Goal: Complete application form

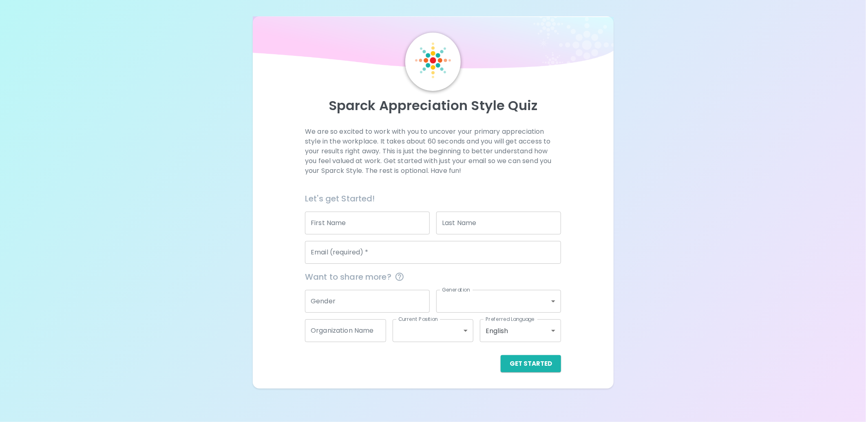
click at [362, 225] on input "First Name" at bounding box center [367, 223] width 125 height 23
type input "[PERSON_NAME]"
type input "[PERSON_NAME][EMAIL_ADDRESS][PERSON_NAME][DOMAIN_NAME]"
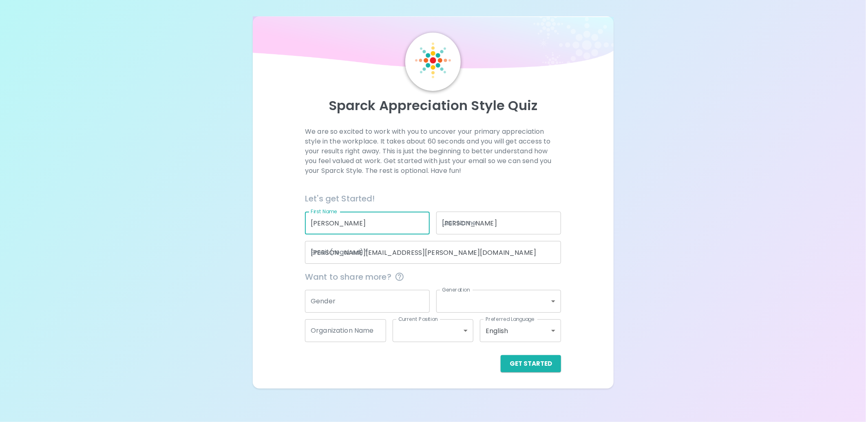
type input "Sephora USA Inc."
click at [526, 361] on button "Get Started" at bounding box center [531, 363] width 60 height 17
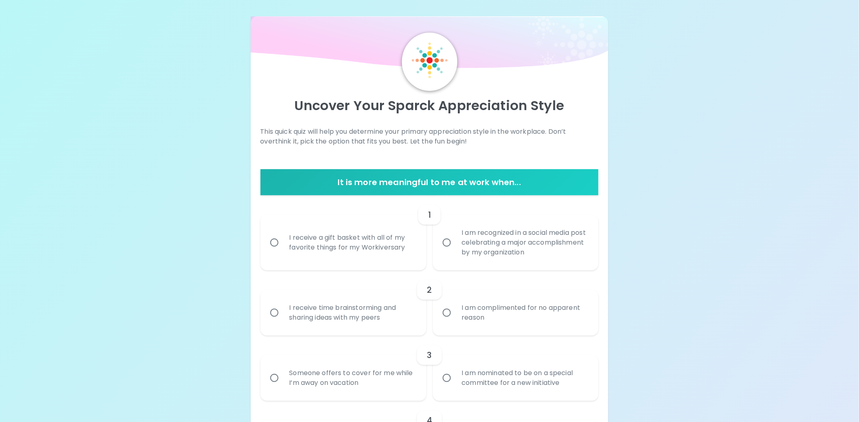
click at [275, 239] on input "I receive a gift basket with all of my favorite things for my Workiversary" at bounding box center [274, 242] width 17 height 17
radio input "true"
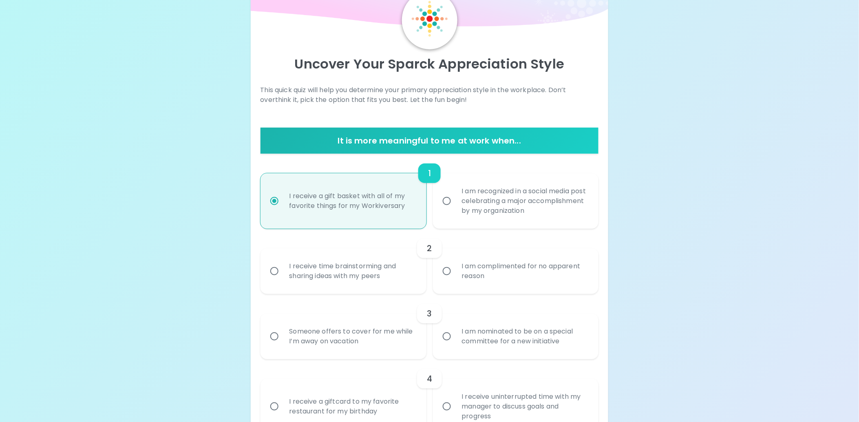
scroll to position [65, 0]
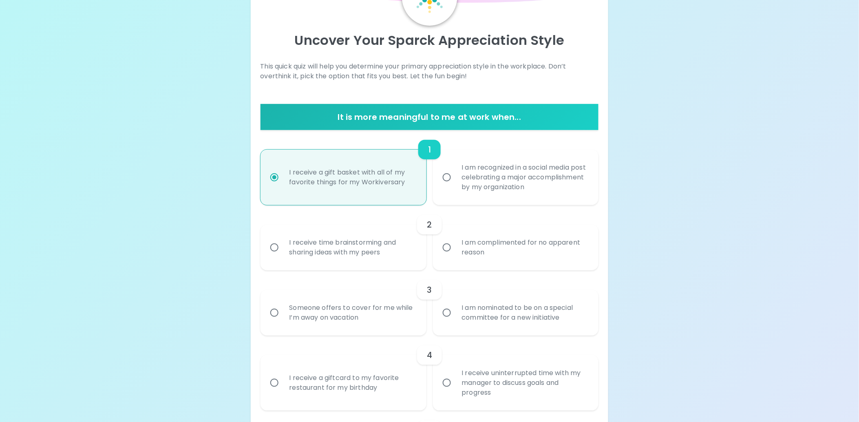
click at [366, 251] on div "I receive time brainstorming and sharing ideas with my peers" at bounding box center [352, 247] width 139 height 39
click at [283, 251] on input "I receive time brainstorming and sharing ideas with my peers" at bounding box center [274, 247] width 17 height 17
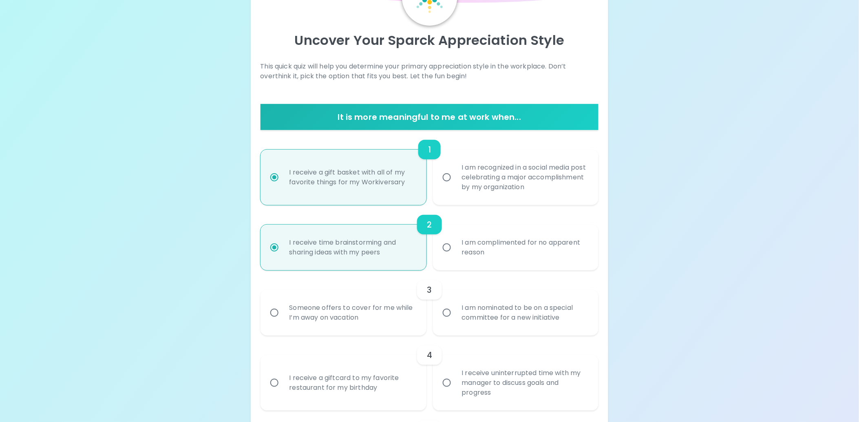
scroll to position [131, 0]
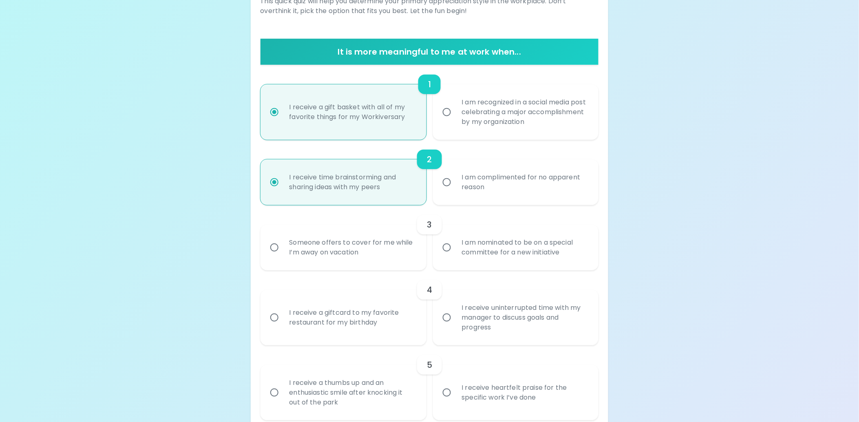
radio input "true"
click at [517, 261] on div "I am nominated to be on a special committee for a new initiative" at bounding box center [525, 247] width 139 height 39
click at [456, 256] on input "I am nominated to be on a special committee for a new initiative" at bounding box center [446, 247] width 17 height 17
radio input "false"
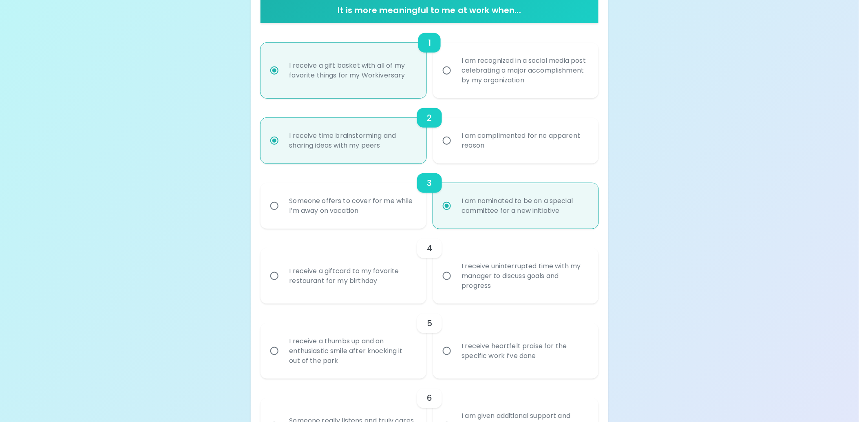
scroll to position [196, 0]
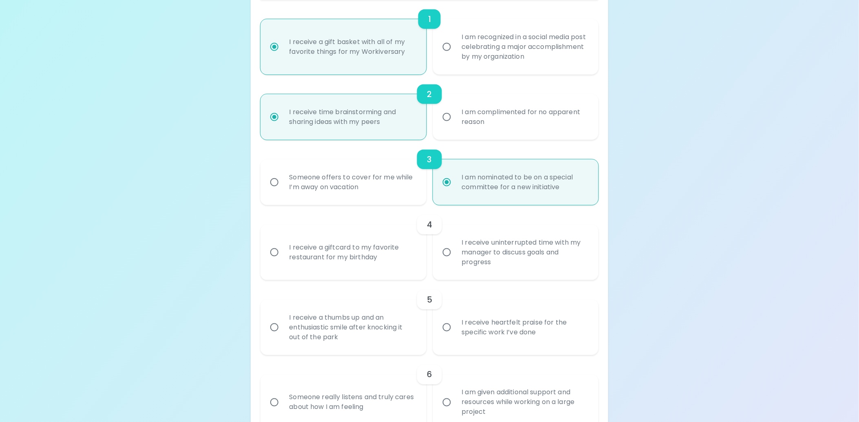
radio input "true"
click at [365, 246] on div "I receive a giftcard to my favorite restaurant for my birthday" at bounding box center [352, 252] width 139 height 39
click at [283, 246] on input "I receive a giftcard to my favorite restaurant for my birthday" at bounding box center [274, 252] width 17 height 17
radio input "false"
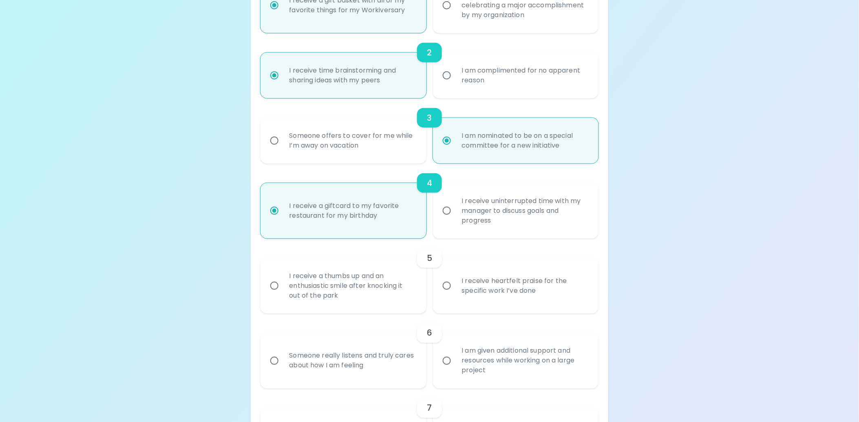
scroll to position [261, 0]
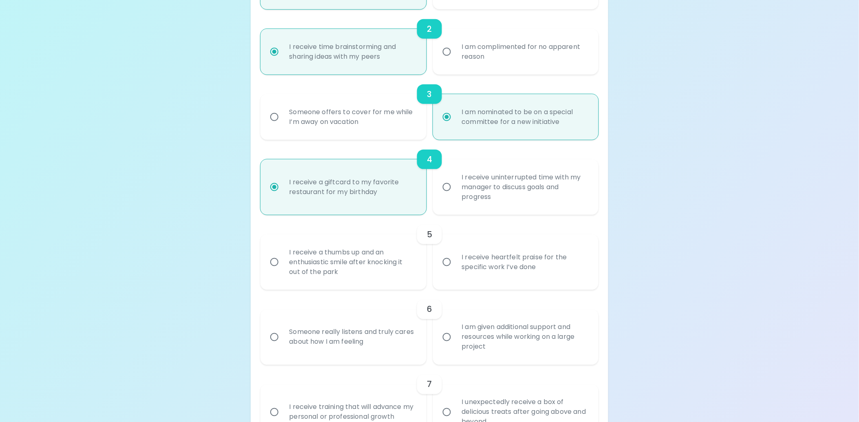
radio input "true"
click at [499, 268] on div "I receive heartfelt praise for the specific work I’ve done" at bounding box center [525, 262] width 139 height 39
click at [456, 268] on input "I receive heartfelt praise for the specific work I’ve done" at bounding box center [446, 262] width 17 height 17
radio input "false"
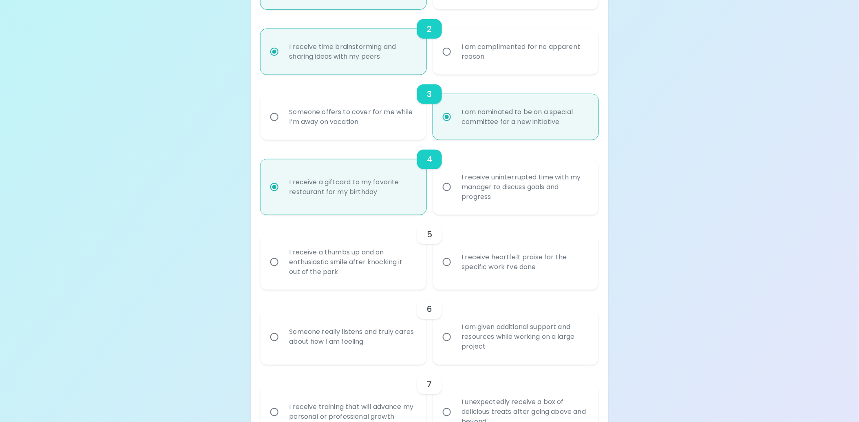
radio input "false"
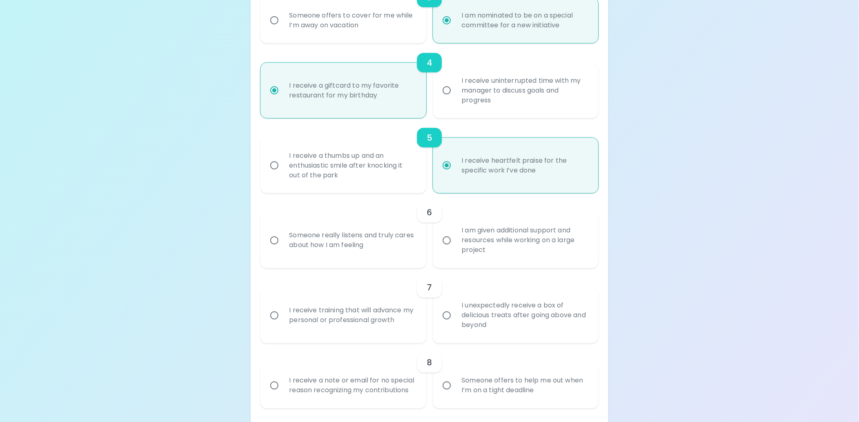
scroll to position [372, 0]
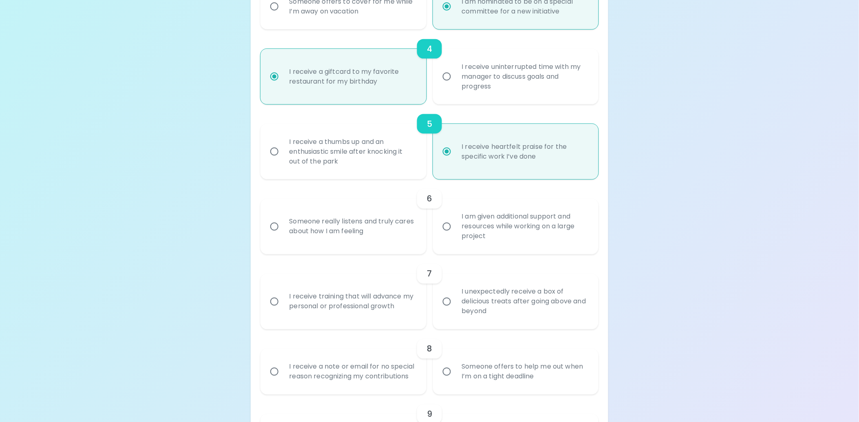
radio input "true"
click at [368, 232] on div "Someone really listens and truly cares about how I am feeling" at bounding box center [352, 226] width 139 height 39
click at [283, 232] on input "Someone really listens and truly cares about how I am feeling" at bounding box center [274, 226] width 17 height 17
radio input "false"
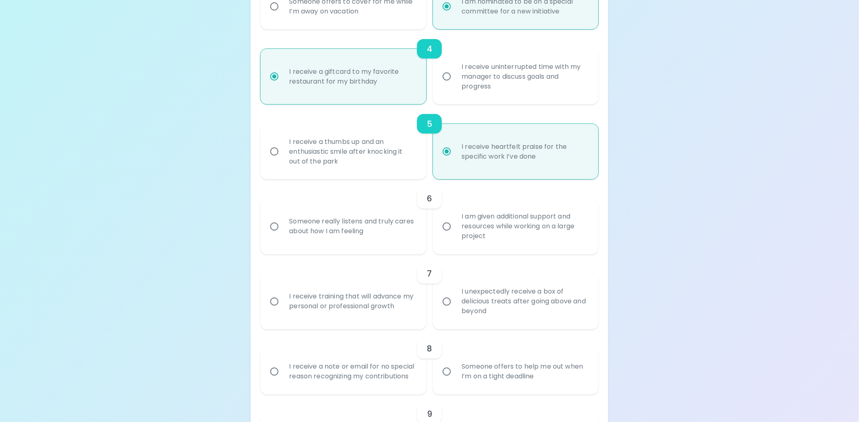
radio input "false"
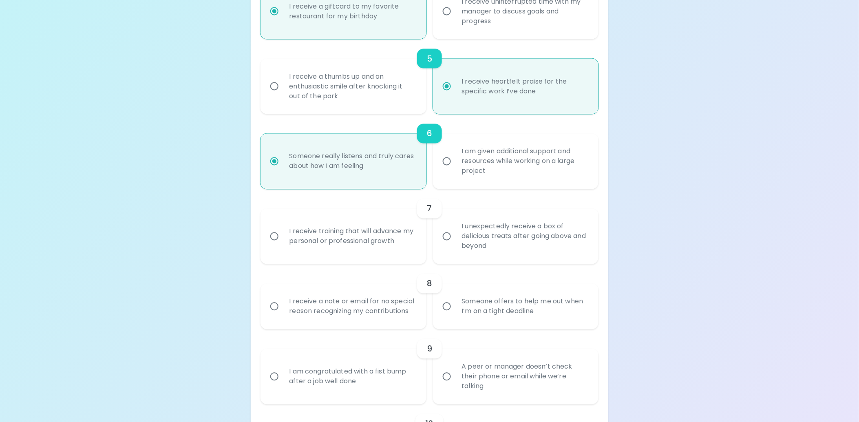
radio input "true"
click at [362, 236] on div "I receive training that will advance my personal or professional growth" at bounding box center [352, 236] width 139 height 39
click at [283, 236] on input "I receive training that will advance my personal or professional growth" at bounding box center [274, 236] width 17 height 17
radio input "false"
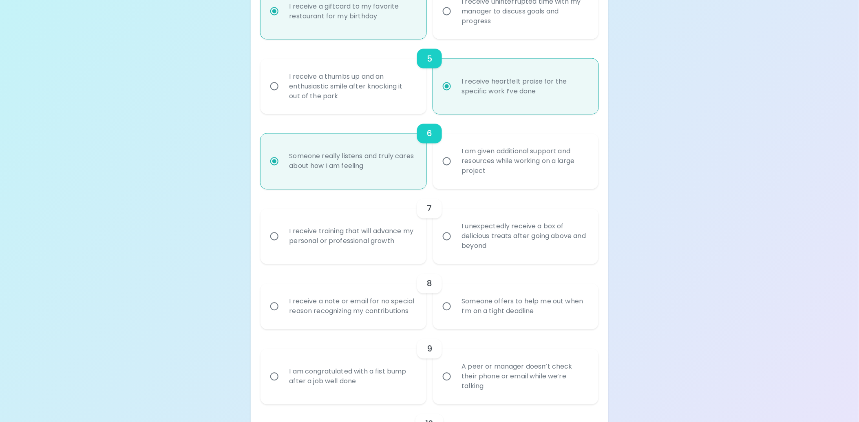
radio input "false"
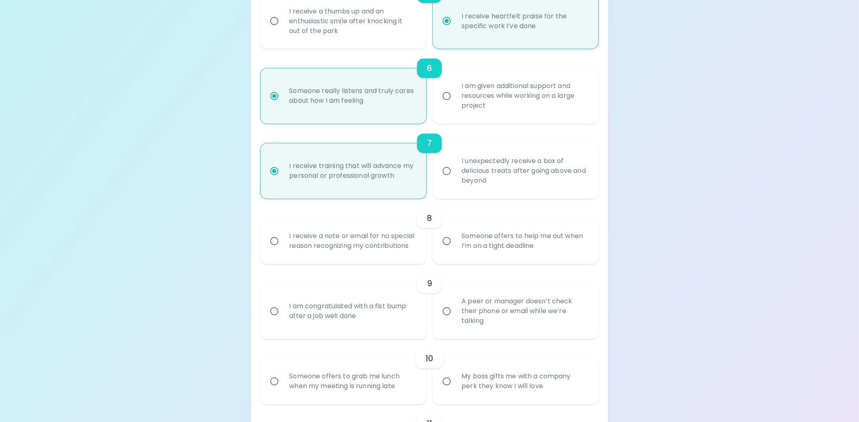
scroll to position [547, 0]
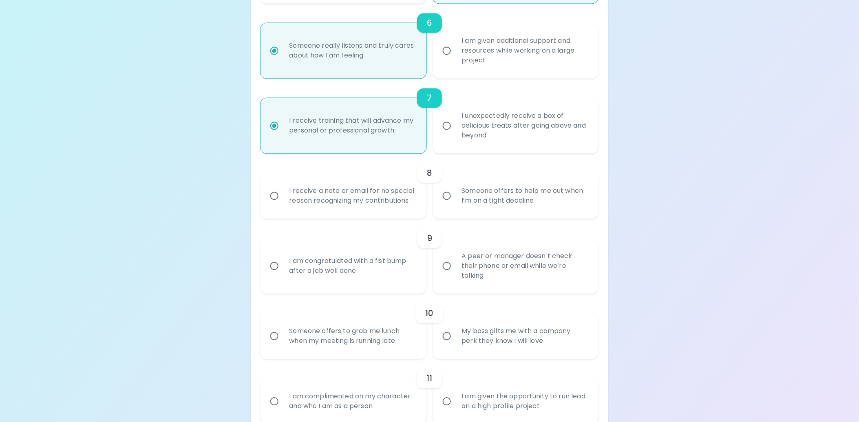
radio input "true"
click at [367, 216] on div "I receive a note or email for no special reason recognizing my contributions" at bounding box center [352, 196] width 139 height 39
click at [283, 205] on input "I receive a note or email for no special reason recognizing my contributions" at bounding box center [274, 196] width 17 height 17
radio input "false"
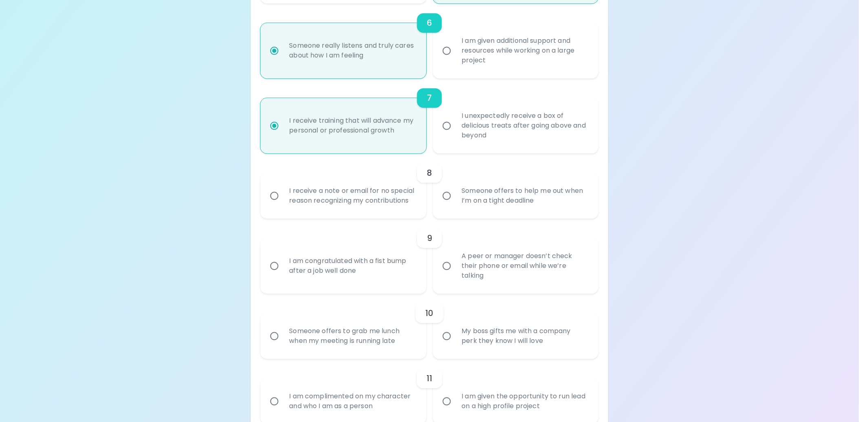
radio input "false"
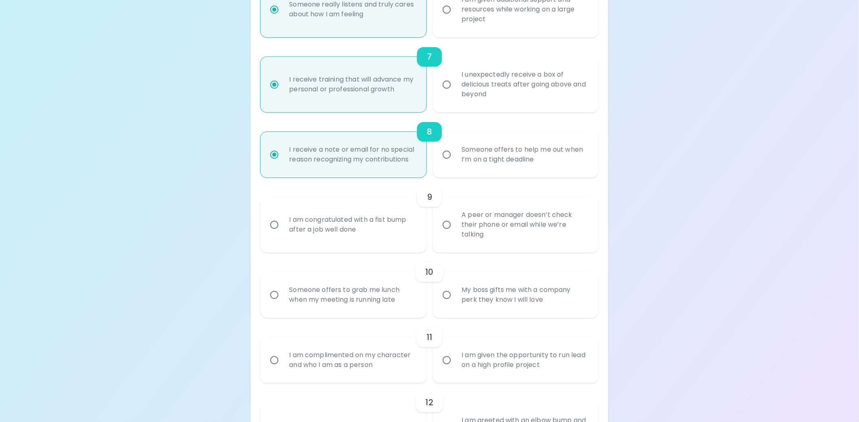
scroll to position [613, 0]
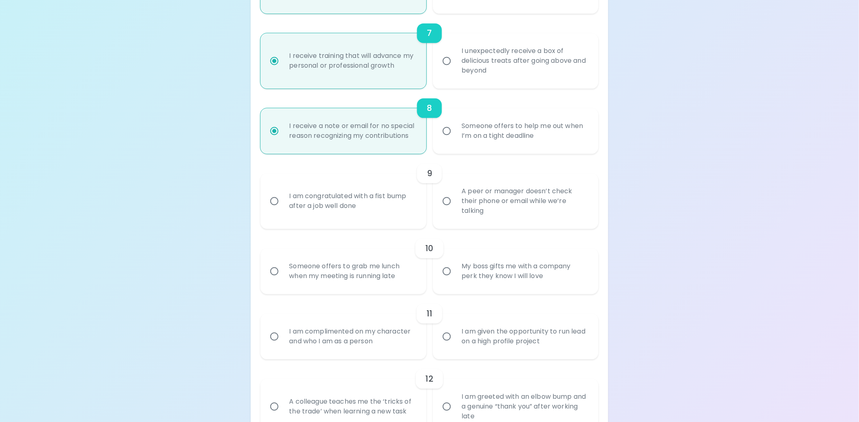
radio input "true"
click at [339, 221] on div "I am congratulated with a fist bump after a job well done" at bounding box center [352, 200] width 139 height 39
click at [283, 210] on input "I am congratulated with a fist bump after a job well done" at bounding box center [274, 200] width 17 height 17
radio input "false"
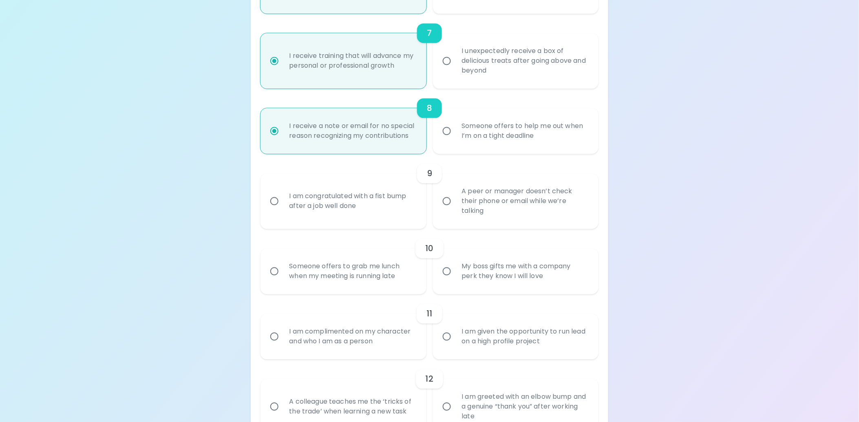
radio input "false"
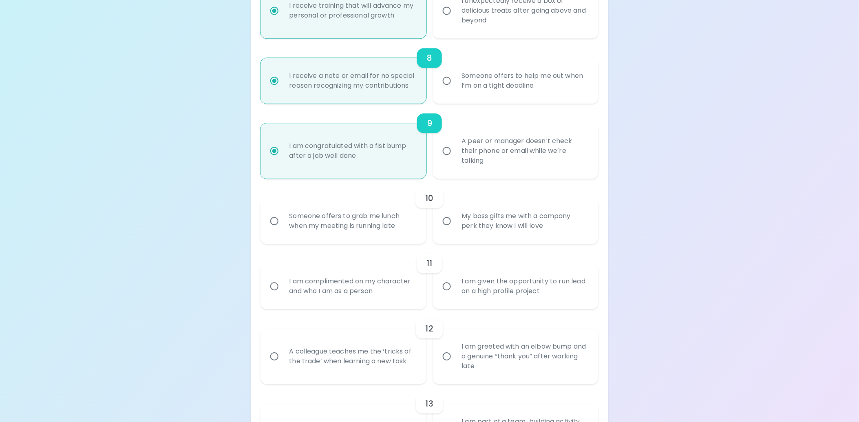
scroll to position [678, 0]
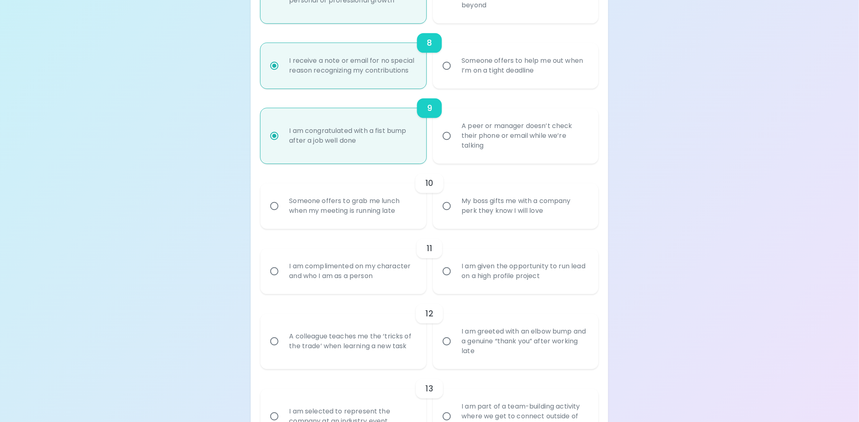
radio input "true"
click at [361, 226] on div "Someone offers to grab me lunch when my meeting is running late" at bounding box center [352, 205] width 139 height 39
click at [283, 215] on input "Someone offers to grab me lunch when my meeting is running late" at bounding box center [274, 205] width 17 height 17
radio input "false"
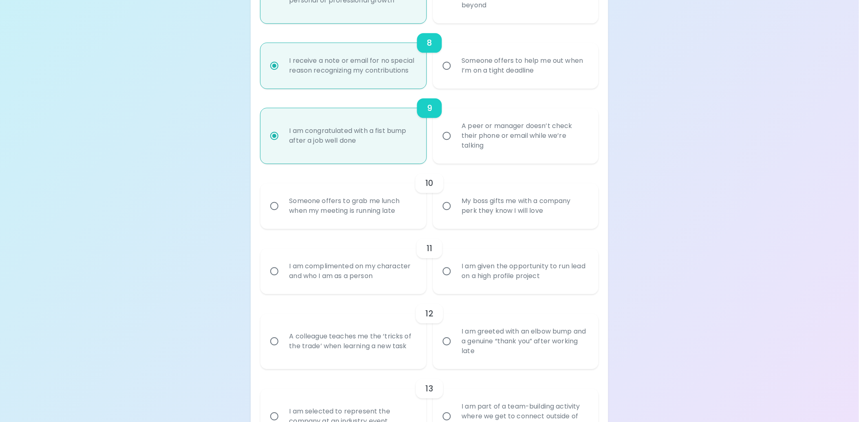
radio input "false"
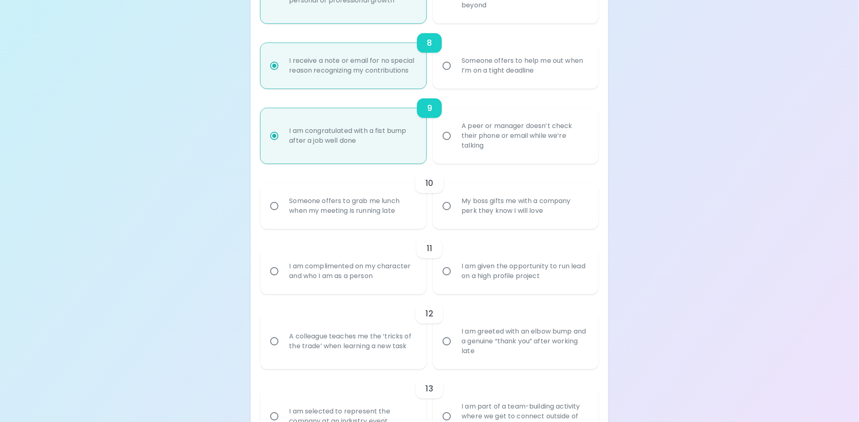
radio input "false"
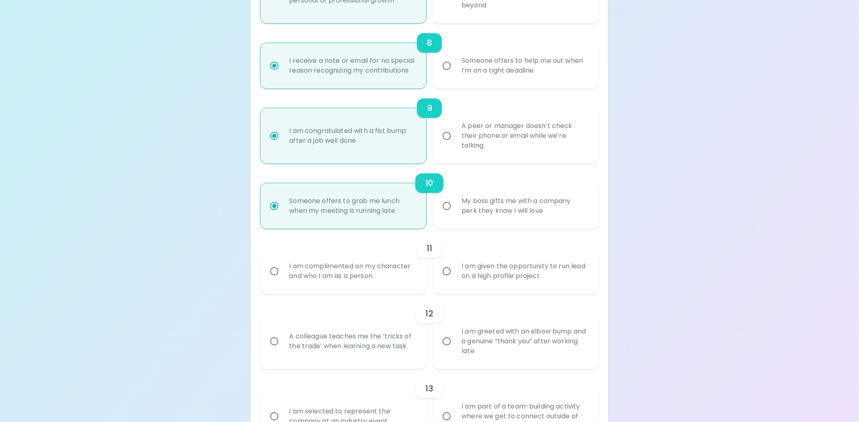
scroll to position [743, 0]
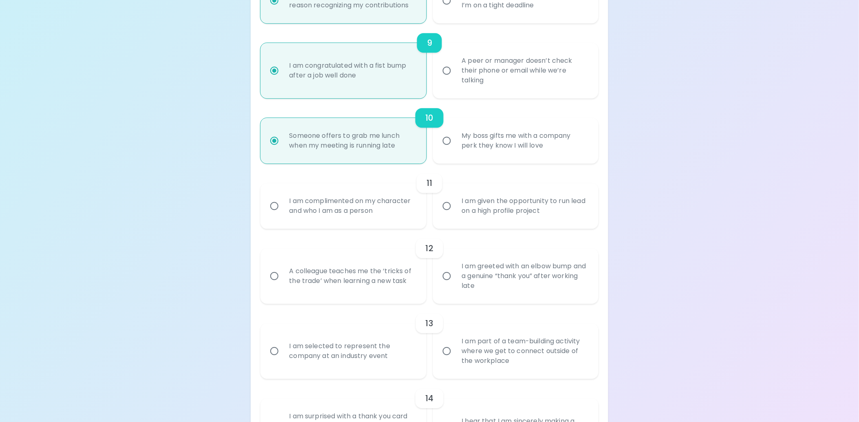
radio input "true"
click at [539, 208] on div "I am given the opportunity to run lead on a high profile project" at bounding box center [525, 205] width 139 height 39
click at [456, 208] on input "I am given the opportunity to run lead on a high profile project" at bounding box center [446, 205] width 17 height 17
radio input "false"
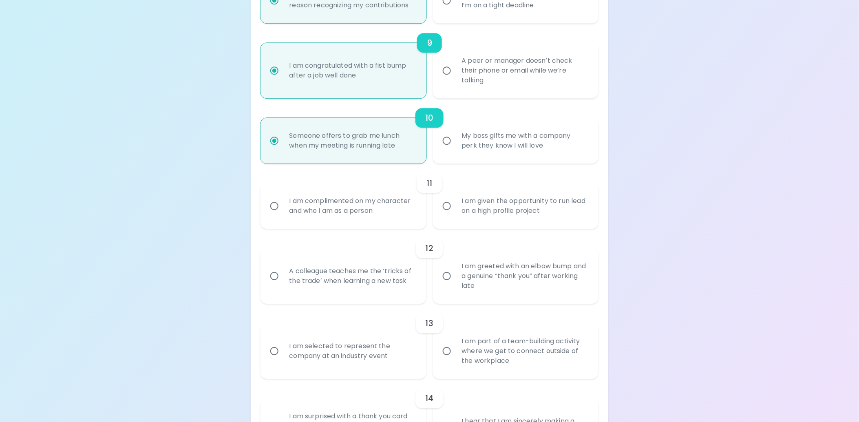
radio input "false"
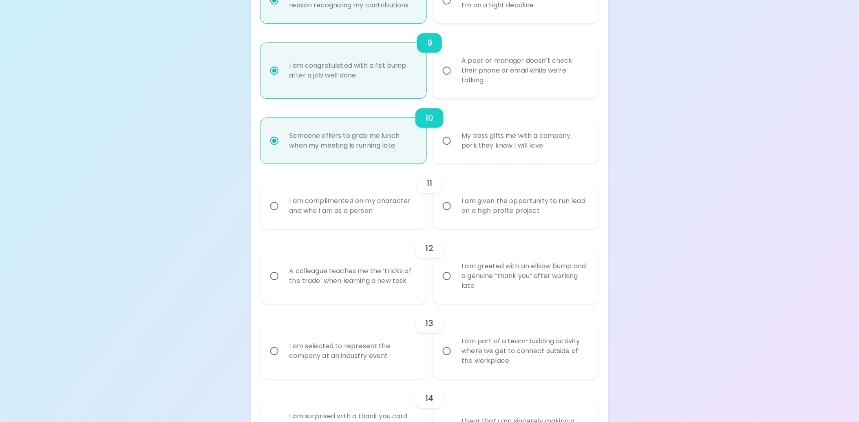
radio input "false"
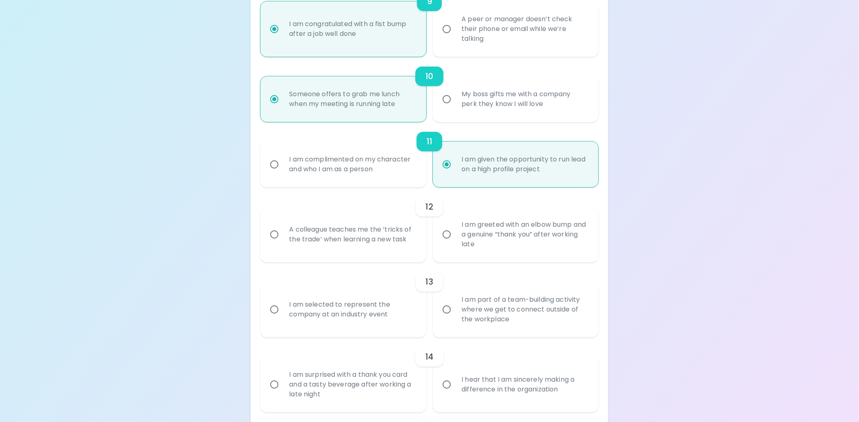
scroll to position [808, 0]
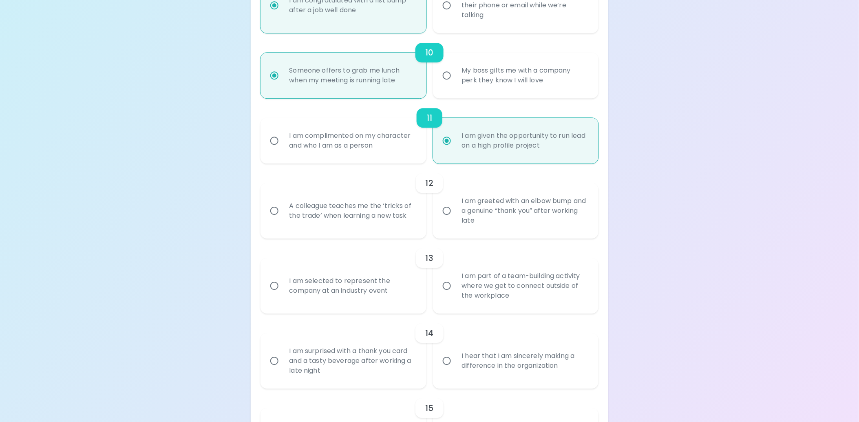
radio input "true"
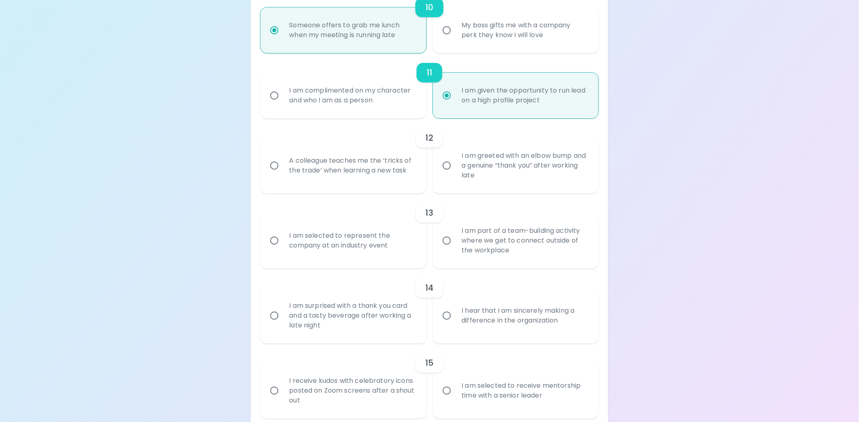
click at [462, 186] on div "I am greeted with an elbow bump and a genuine “thank you” after working late" at bounding box center [525, 165] width 139 height 49
click at [456, 174] on input "I am greeted with an elbow bump and a genuine “thank you” after working late" at bounding box center [446, 165] width 17 height 17
radio input "false"
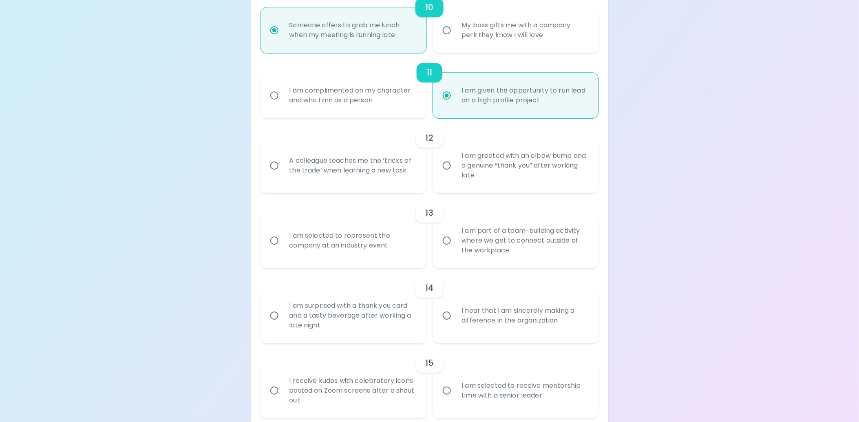
radio input "false"
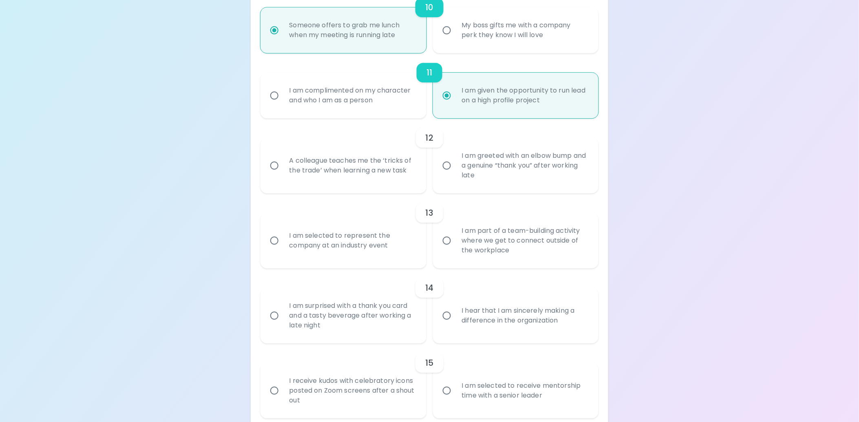
radio input "false"
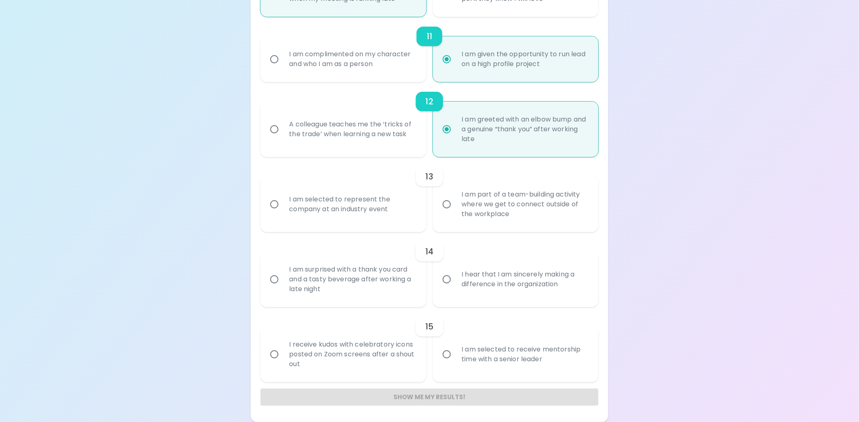
scroll to position [899, 0]
radio input "true"
click at [393, 215] on div "I am selected to represent the company at an industry event" at bounding box center [352, 204] width 139 height 39
click at [283, 213] on input "I am selected to represent the company at an industry event" at bounding box center [274, 204] width 17 height 17
radio input "false"
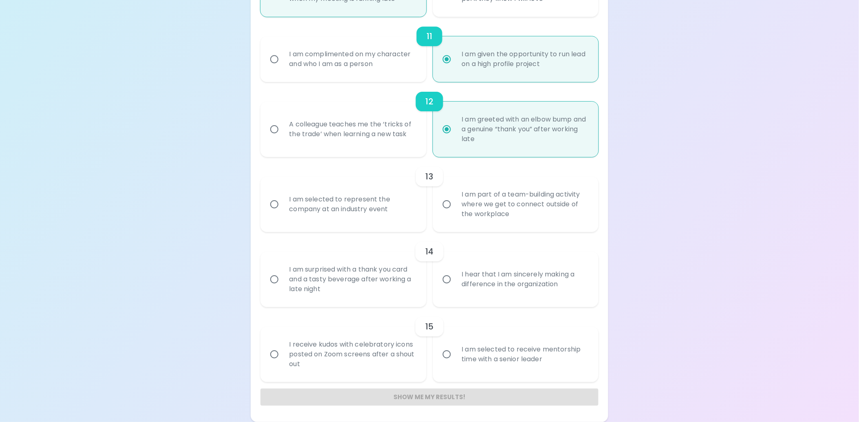
radio input "false"
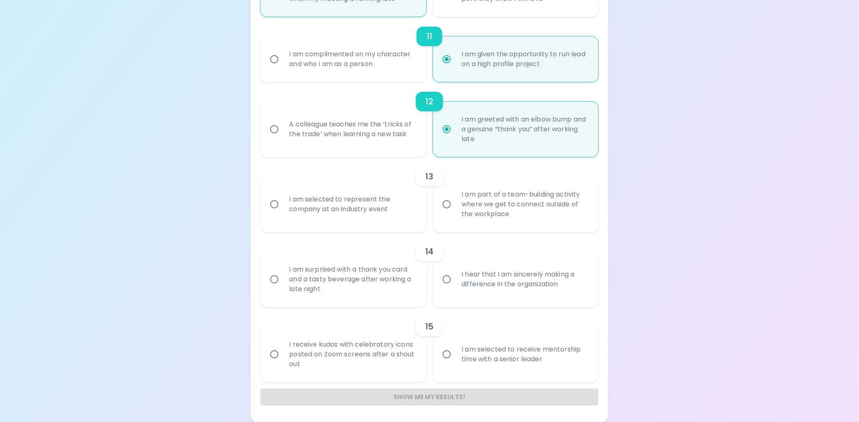
radio input "false"
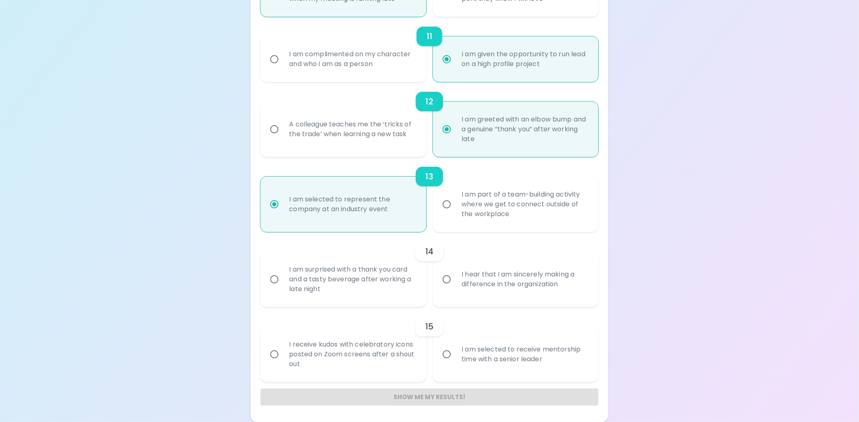
radio input "true"
click at [498, 285] on div "I hear that I am sincerely making a difference in the organization" at bounding box center [525, 279] width 139 height 39
click at [456, 285] on input "I hear that I am sincerely making a difference in the organization" at bounding box center [446, 279] width 17 height 17
radio input "false"
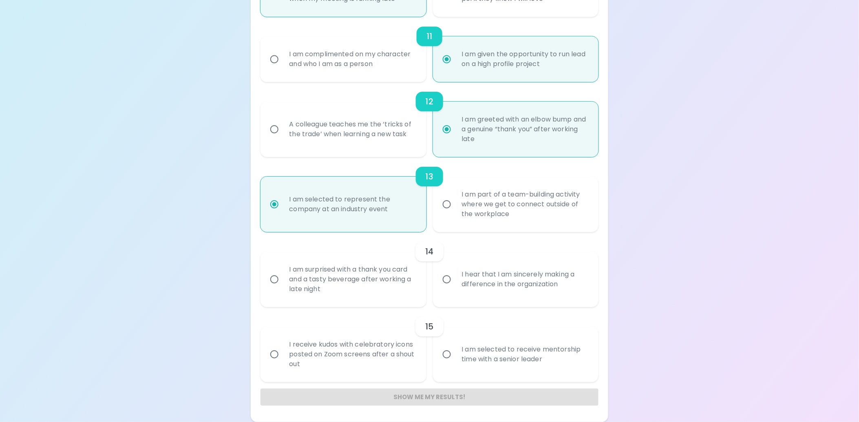
radio input "false"
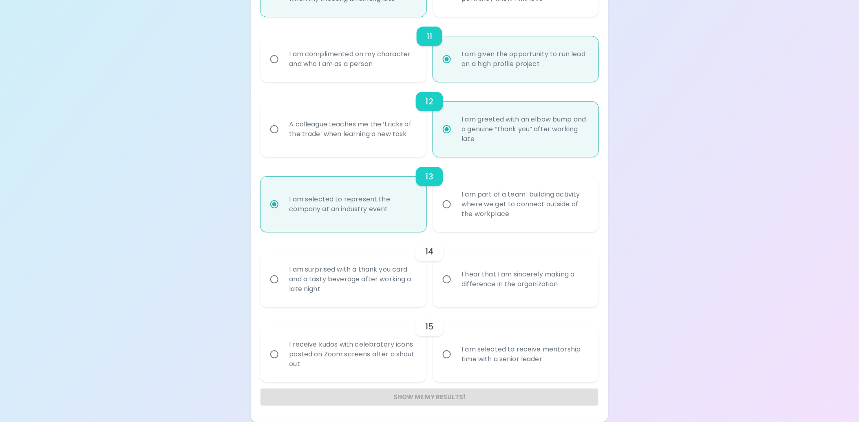
radio input "false"
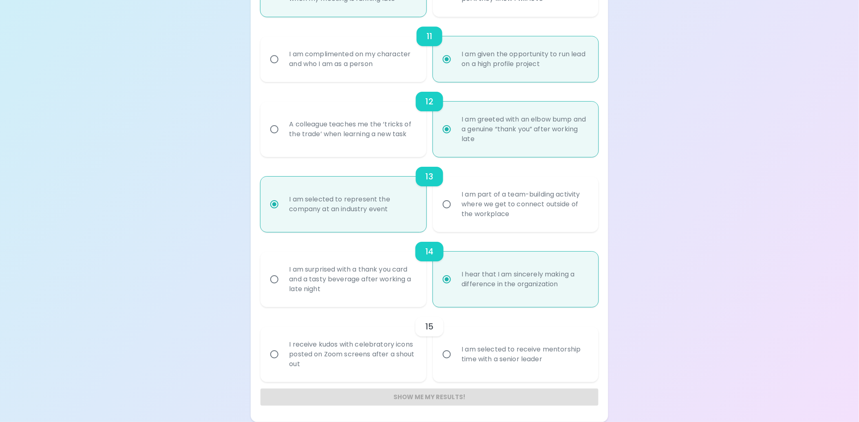
radio input "true"
click at [462, 361] on div "I am selected to receive mentorship time with a senior leader" at bounding box center [525, 354] width 139 height 39
click at [456, 361] on input "I am selected to receive mentorship time with a senior leader" at bounding box center [446, 354] width 17 height 17
radio input "false"
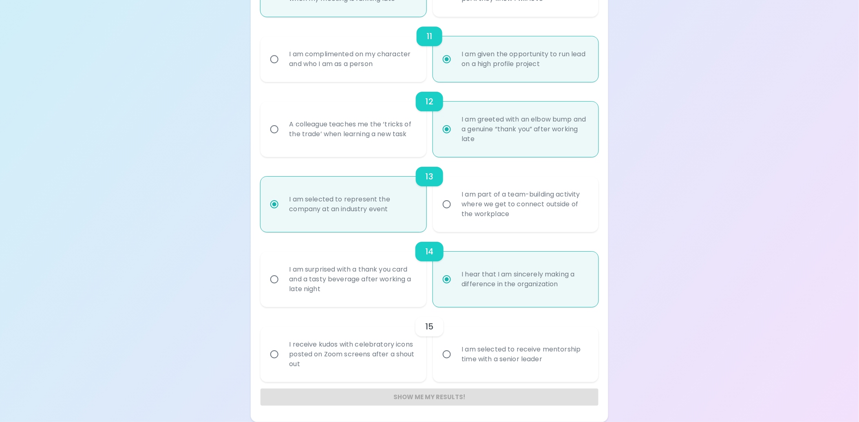
radio input "false"
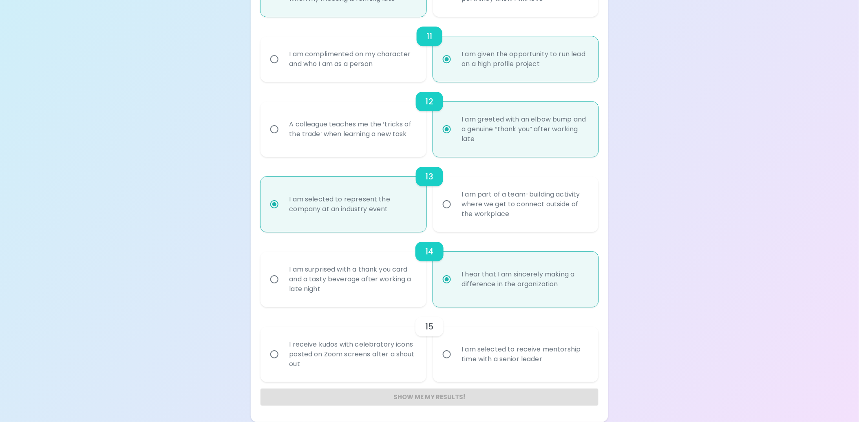
radio input "false"
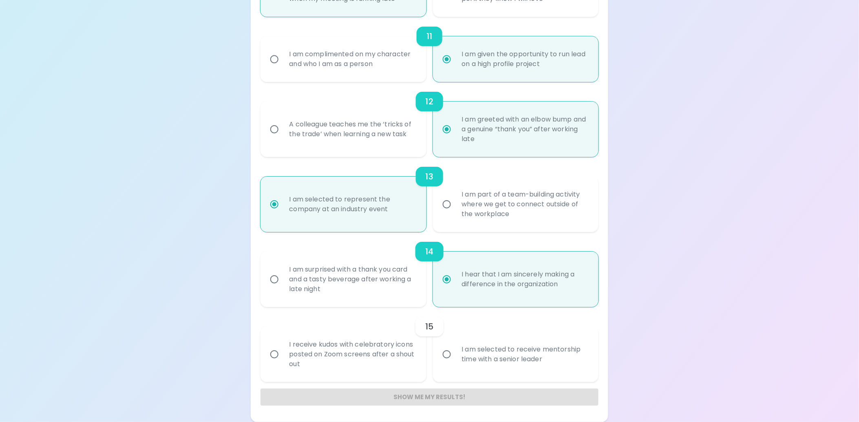
radio input "false"
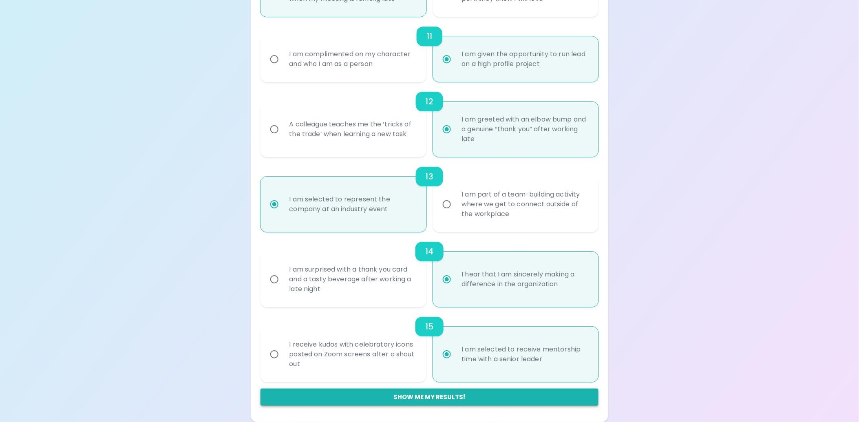
radio input "true"
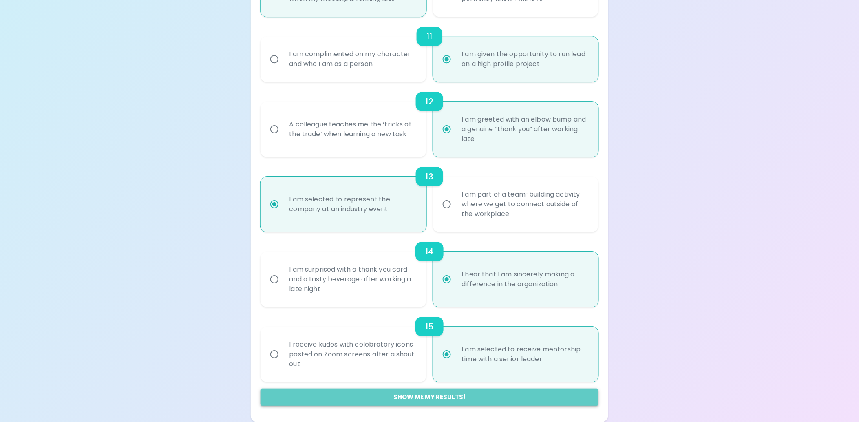
click at [416, 394] on button "Show me my results!" at bounding box center [430, 397] width 338 height 17
radio input "false"
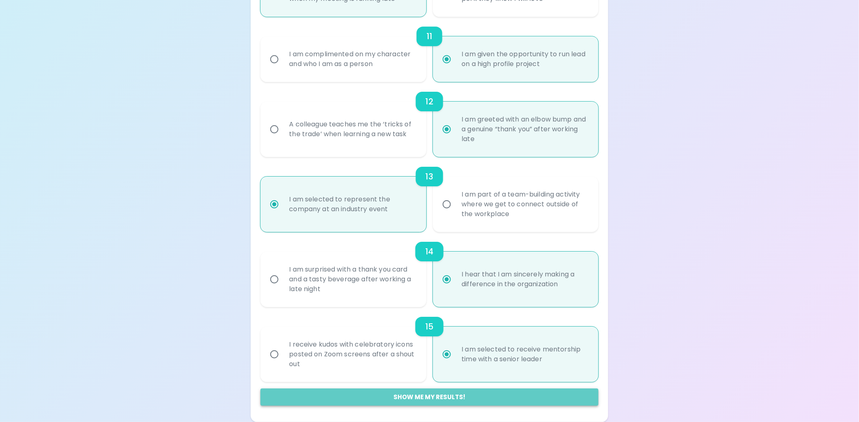
radio input "false"
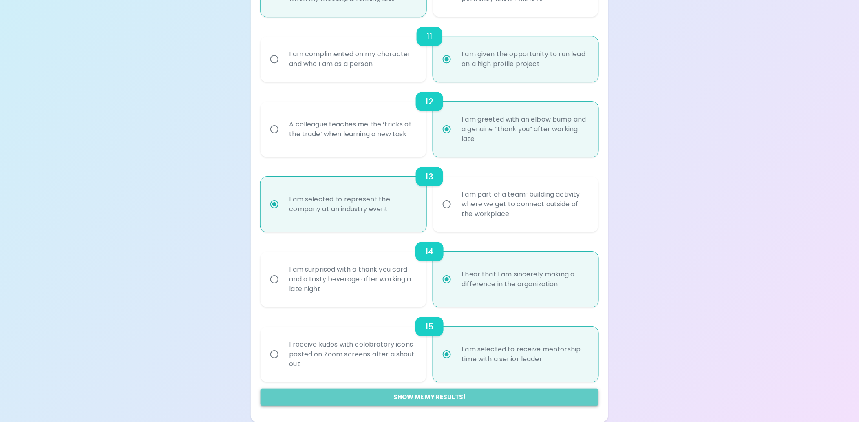
radio input "false"
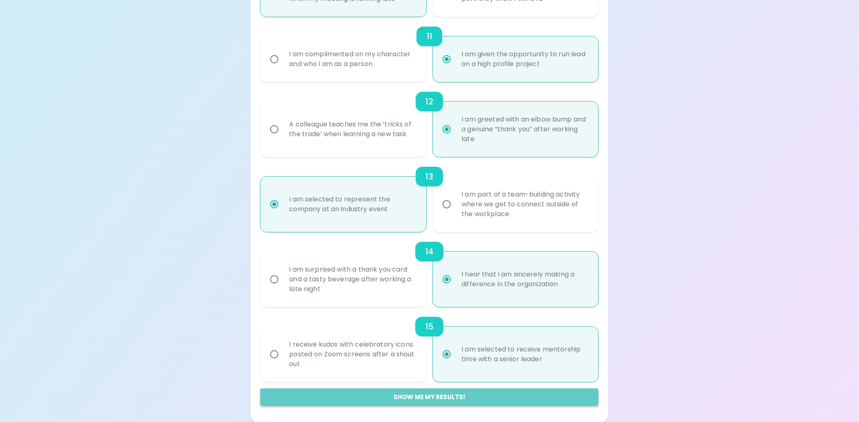
radio input "false"
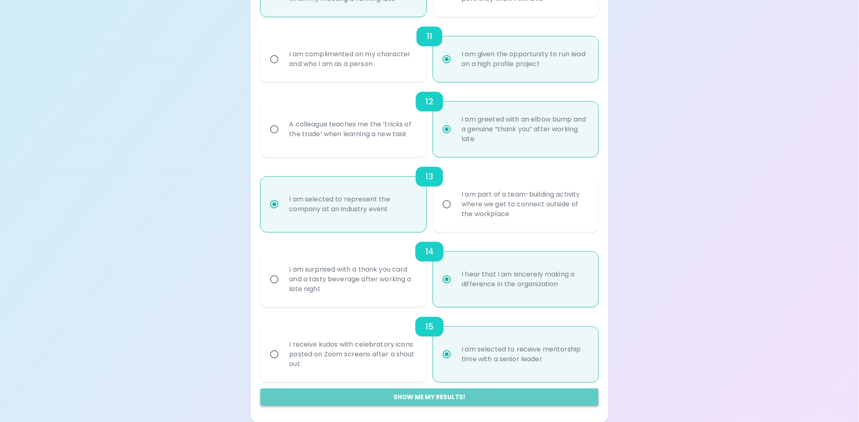
radio input "false"
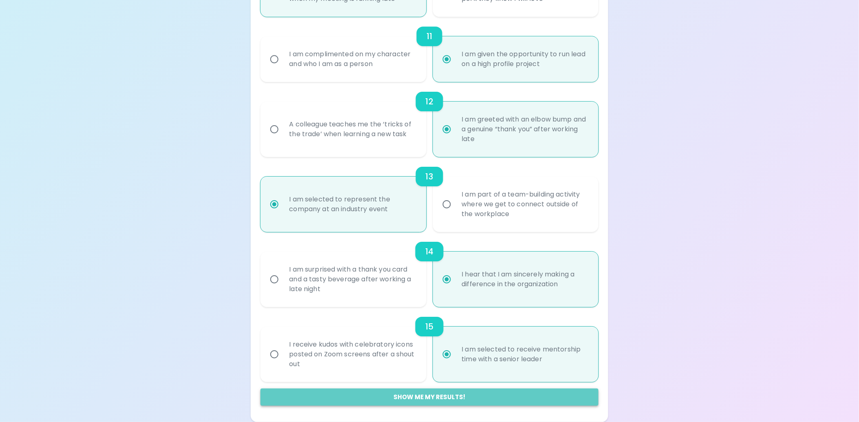
radio input "false"
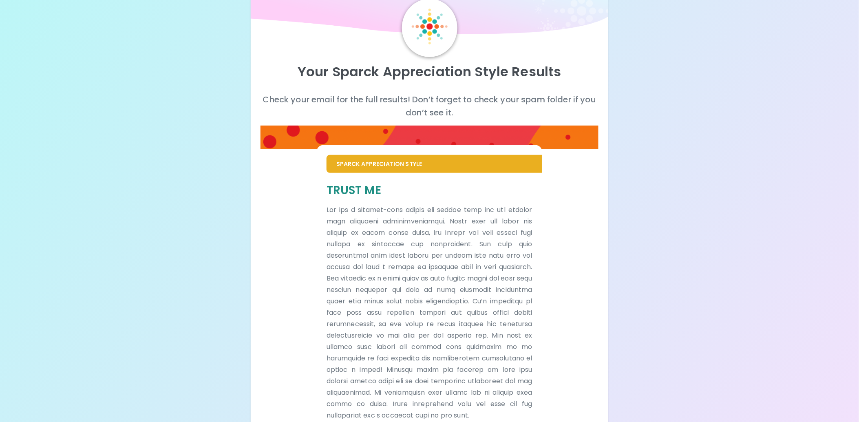
scroll to position [69, 0]
